Goal: Task Accomplishment & Management: Use online tool/utility

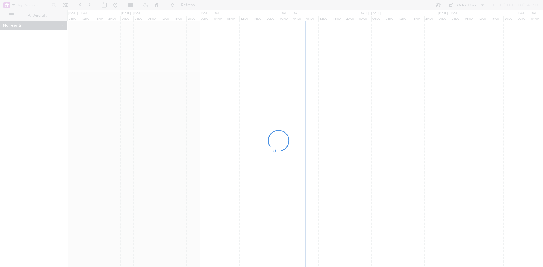
drag, startPoint x: 361, startPoint y: 22, endPoint x: 373, endPoint y: 39, distance: 20.3
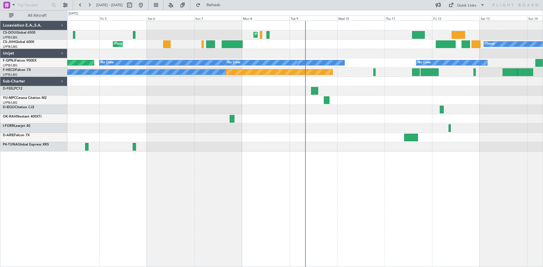
click at [339, 162] on div "Planned Maint [GEOGRAPHIC_DATA] ([GEOGRAPHIC_DATA]) Planned Maint [GEOGRAPHIC_D…" at bounding box center [305, 144] width 476 height 247
click at [64, 3] on button at bounding box center [65, 5] width 9 height 9
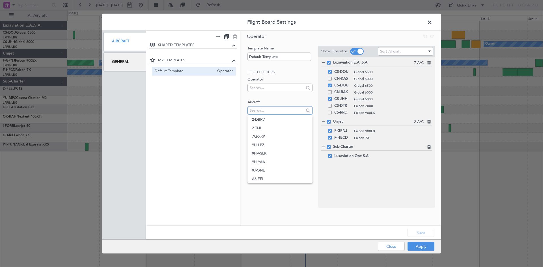
click at [278, 107] on input "text" at bounding box center [277, 110] width 54 height 8
click at [272, 108] on input "text" at bounding box center [277, 110] width 54 height 8
type input "oo-fs"
click at [283, 121] on span "OO-FSX" at bounding box center [280, 119] width 56 height 8
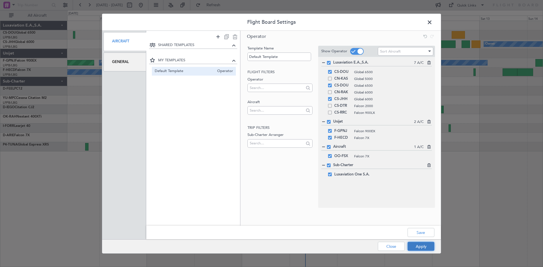
click at [422, 247] on button "Apply" at bounding box center [421, 246] width 27 height 9
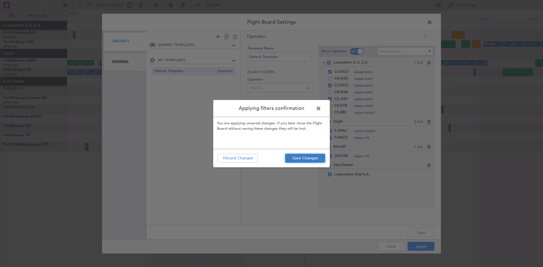
click at [308, 158] on button "Save Changes" at bounding box center [305, 158] width 40 height 9
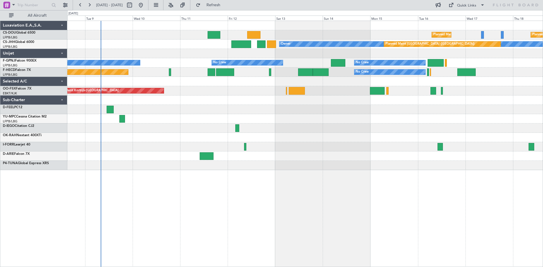
click at [203, 97] on div at bounding box center [305, 100] width 476 height 9
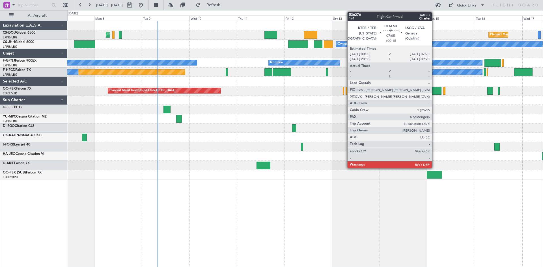
click at [435, 93] on div at bounding box center [434, 91] width 15 height 8
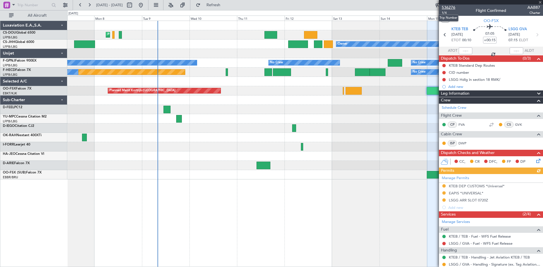
click at [449, 8] on span "536276" at bounding box center [449, 8] width 14 height 6
click at [539, 0] on span at bounding box center [540, 2] width 6 height 5
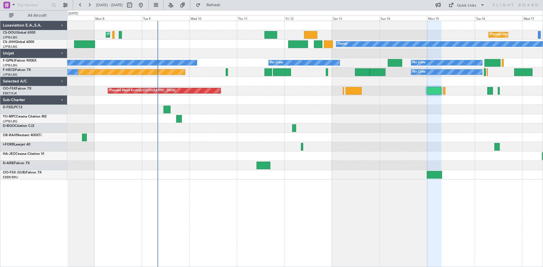
type input "0"
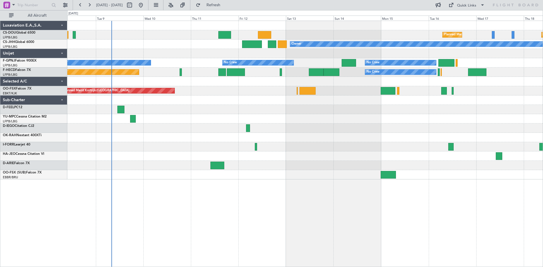
click at [220, 110] on div "Planned Maint [GEOGRAPHIC_DATA] ([GEOGRAPHIC_DATA]) Planned Maint [GEOGRAPHIC_D…" at bounding box center [305, 100] width 476 height 159
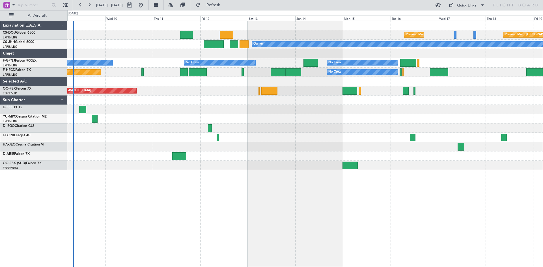
click at [347, 107] on div "Planned Maint [GEOGRAPHIC_DATA] ([GEOGRAPHIC_DATA]) Planned Maint [GEOGRAPHIC_D…" at bounding box center [305, 95] width 476 height 149
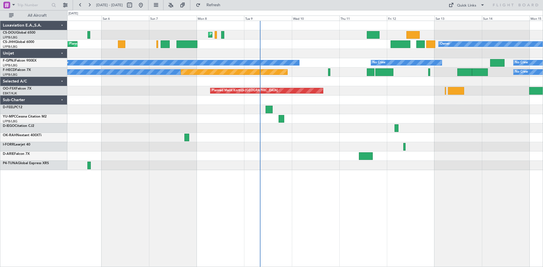
click at [364, 124] on div "Planned Maint [GEOGRAPHIC_DATA] ([GEOGRAPHIC_DATA]) Planned Maint [GEOGRAPHIC_D…" at bounding box center [305, 95] width 476 height 149
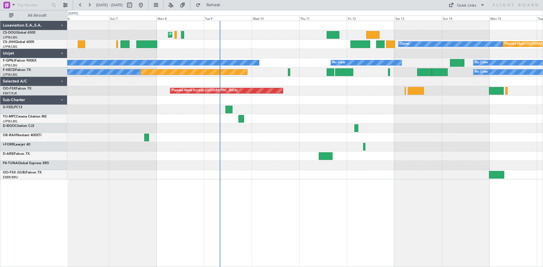
click at [276, 116] on div "Planned Maint [GEOGRAPHIC_DATA] ([GEOGRAPHIC_DATA]) Planned Maint [GEOGRAPHIC_D…" at bounding box center [305, 100] width 476 height 159
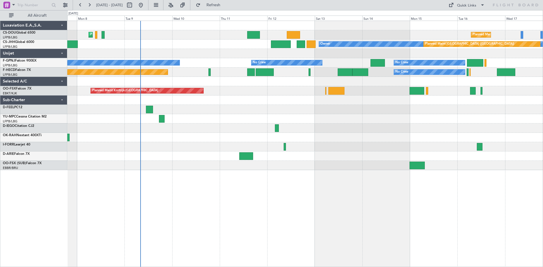
click at [302, 102] on div "Planned Maint [GEOGRAPHIC_DATA] ([GEOGRAPHIC_DATA]) Planned Maint [GEOGRAPHIC_D…" at bounding box center [305, 95] width 476 height 149
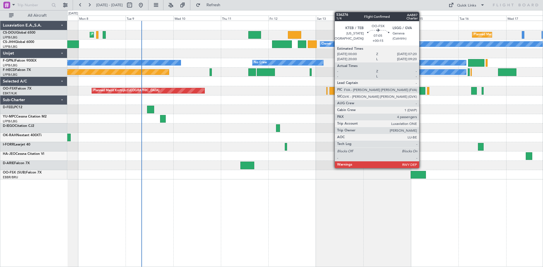
click at [421, 89] on div at bounding box center [418, 91] width 15 height 8
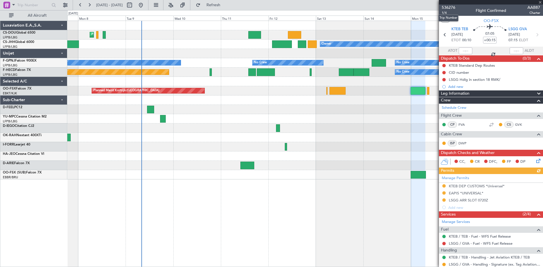
click at [450, 6] on span "536276" at bounding box center [449, 8] width 14 height 6
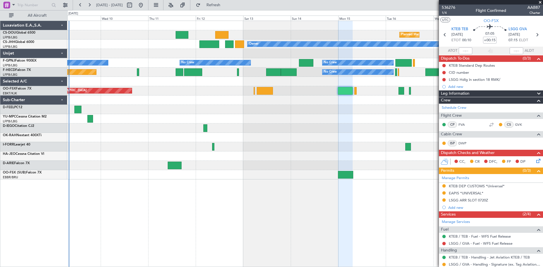
click at [225, 160] on div "Planned Maint [GEOGRAPHIC_DATA] ([GEOGRAPHIC_DATA]) Planned Maint [GEOGRAPHIC_D…" at bounding box center [305, 100] width 476 height 159
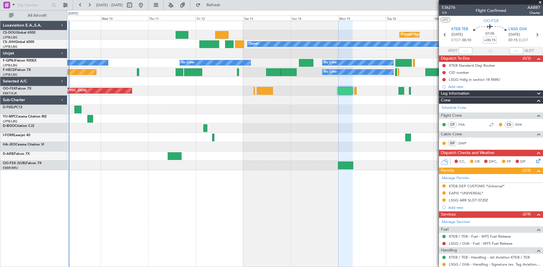
click at [282, 217] on div "Planned Maint [GEOGRAPHIC_DATA] ([GEOGRAPHIC_DATA]) Planned Maint [GEOGRAPHIC_D…" at bounding box center [305, 144] width 476 height 247
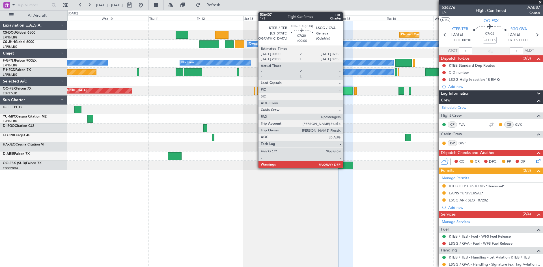
click at [345, 167] on div at bounding box center [345, 166] width 15 height 8
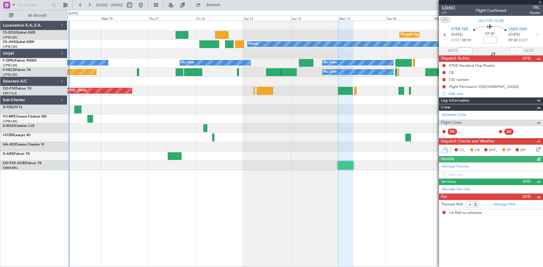
click at [446, 7] on span "536407" at bounding box center [449, 8] width 14 height 6
